Goal: Check status: Check status

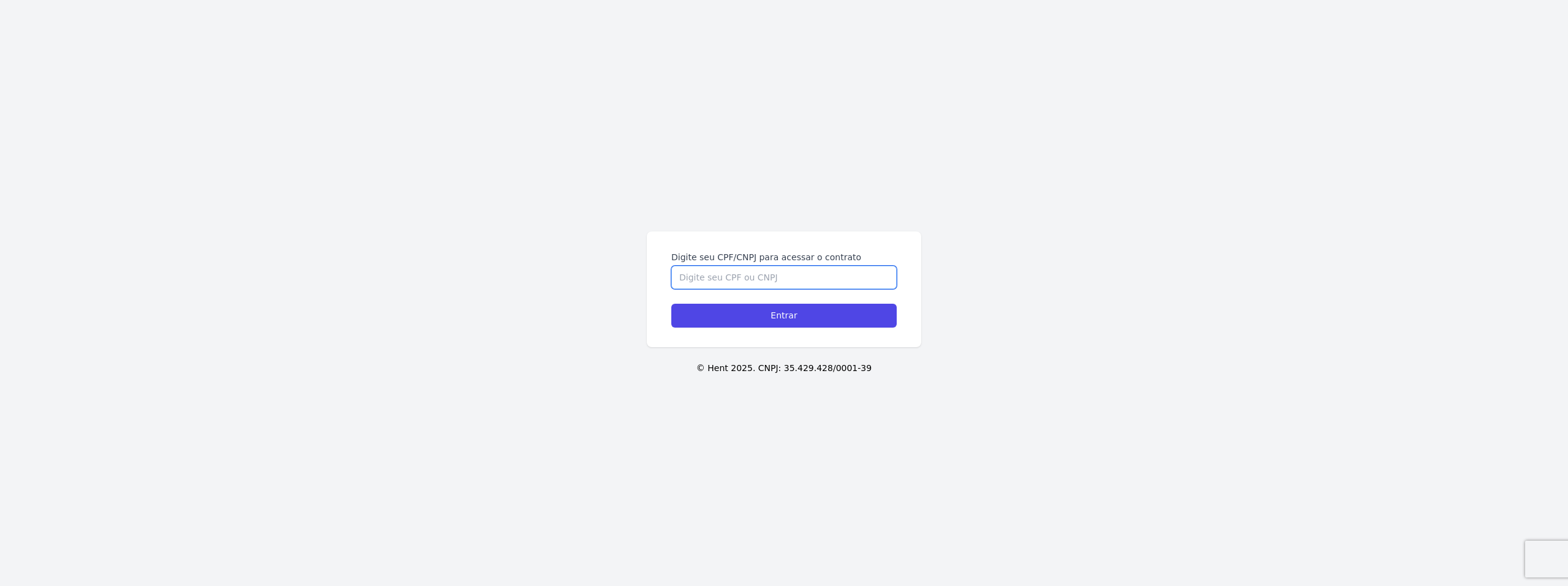
click at [752, 270] on input "Digite seu CPF/CNPJ para acessar o contrato" at bounding box center [784, 277] width 226 height 23
click at [752, 272] on input "Digite seu CPF/CNPJ para acessar o contrato" at bounding box center [784, 277] width 226 height 23
type input "17372668735"
click at [782, 315] on input "Entrar" at bounding box center [784, 316] width 226 height 24
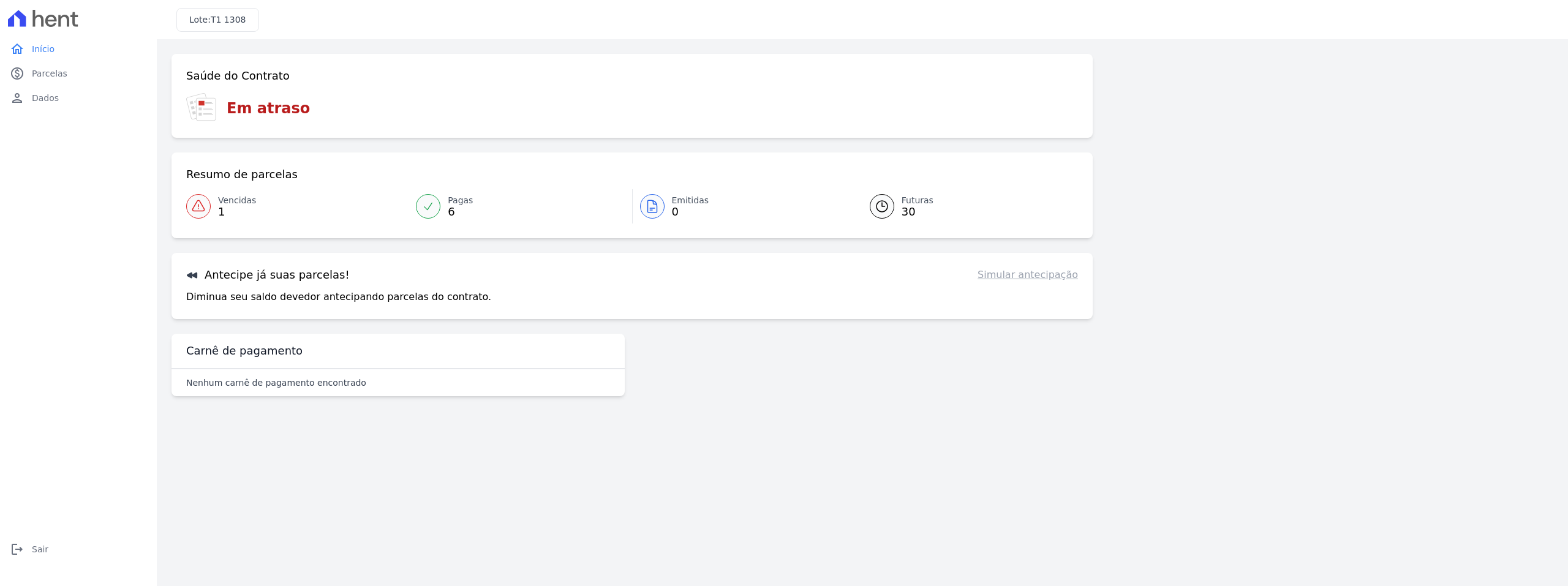
click at [207, 209] on div at bounding box center [199, 206] width 25 height 25
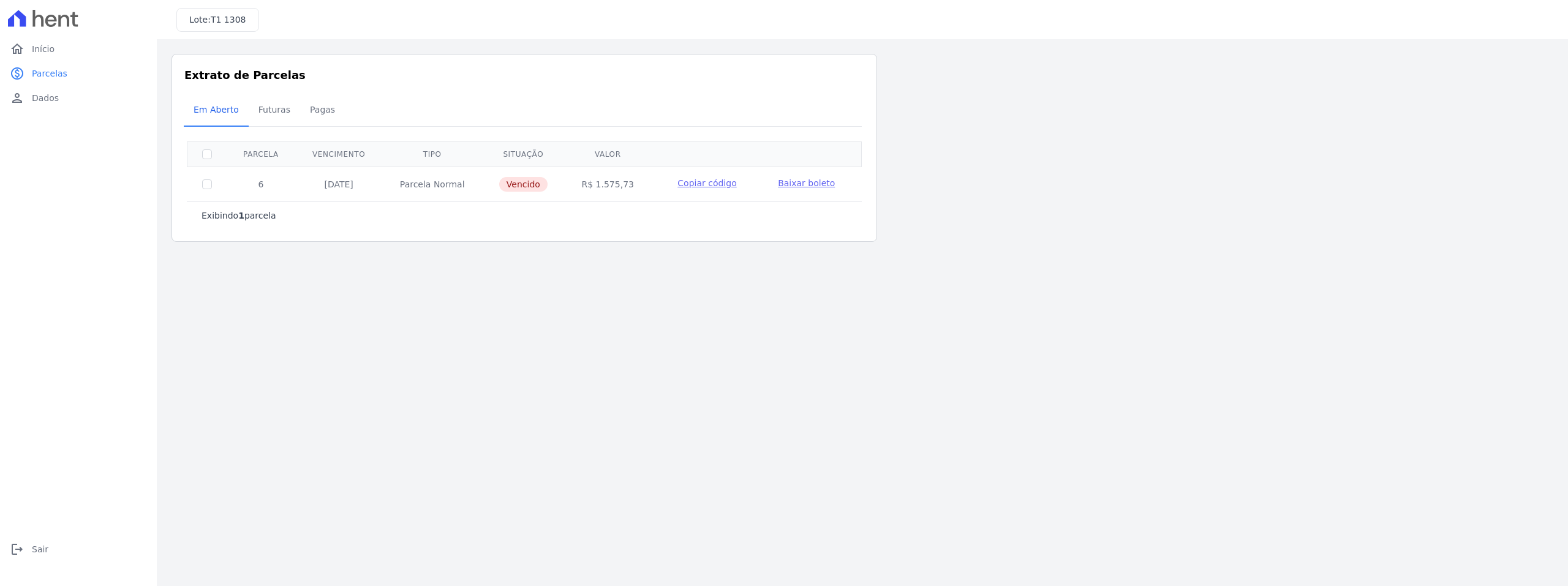
drag, startPoint x: 438, startPoint y: 587, endPoint x: 627, endPoint y: 587, distance: 189.0
click at [627, 585] on html "home Início home Início paid Parcelas paid Parcelas person Dados person Dados l…" at bounding box center [784, 293] width 1568 height 586
